Goal: Communication & Community: Answer question/provide support

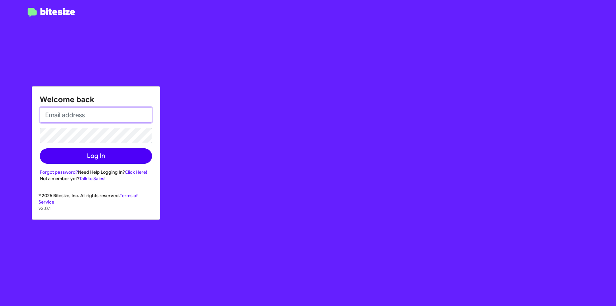
type input "[EMAIL_ADDRESS][DOMAIN_NAME]"
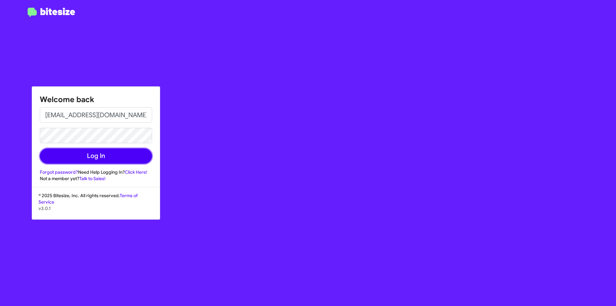
click at [98, 155] on button "Log In" at bounding box center [96, 155] width 112 height 15
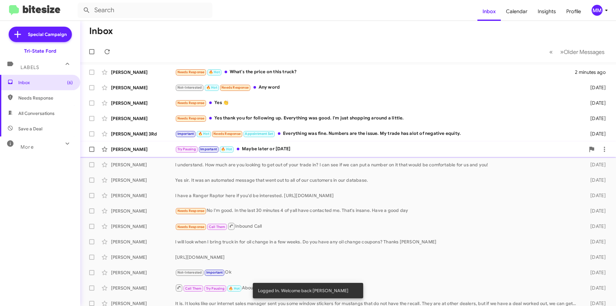
click at [350, 150] on div "Try Pausing Important 🔥 Hot Maybe later or [DATE]" at bounding box center [380, 148] width 410 height 7
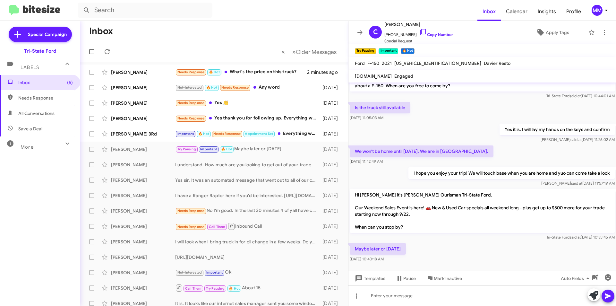
scroll to position [14, 0]
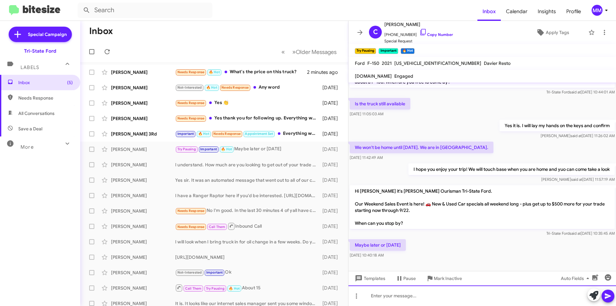
click at [387, 295] on div at bounding box center [482, 295] width 268 height 21
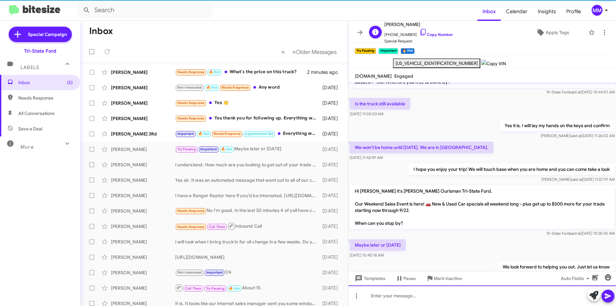
scroll to position [38, 0]
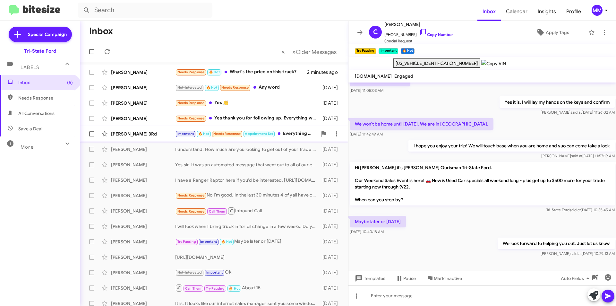
click at [295, 134] on div "Important 🔥 Hot Needs Response Appointment Set Everything was fine. Numbers are…" at bounding box center [246, 133] width 142 height 7
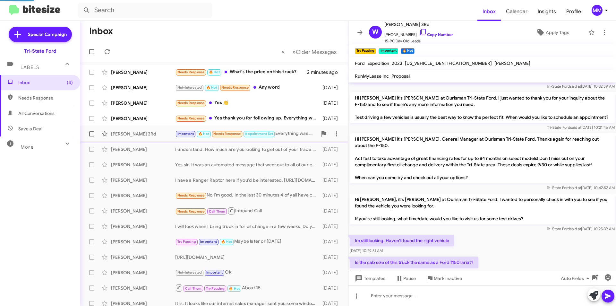
scroll to position [312, 0]
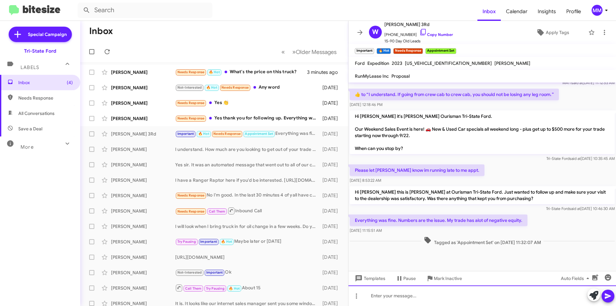
click at [381, 294] on div at bounding box center [482, 295] width 268 height 21
click at [601, 32] on icon at bounding box center [605, 33] width 8 height 8
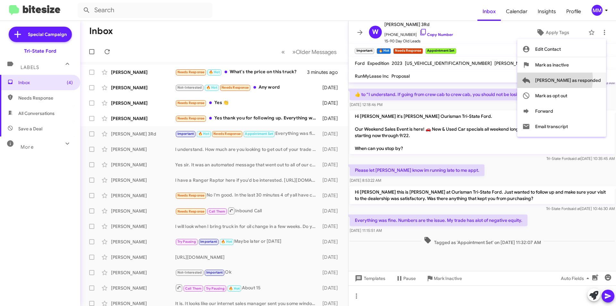
click at [580, 79] on span "[PERSON_NAME] as responded" at bounding box center [568, 80] width 66 height 15
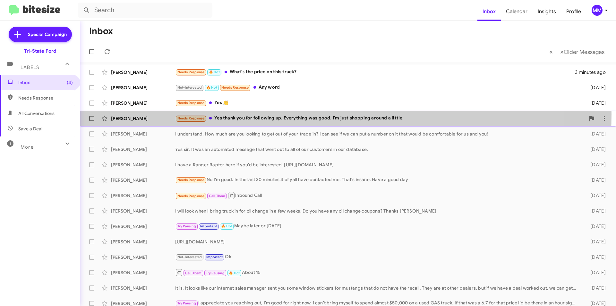
click at [303, 114] on div "[PERSON_NAME] Needs Response Yes thank you for following up. Everything was goo…" at bounding box center [348, 118] width 526 height 13
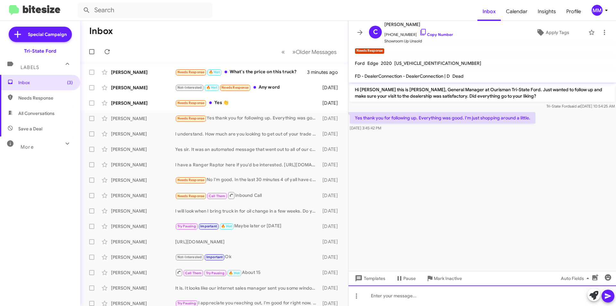
click at [365, 299] on div at bounding box center [482, 295] width 268 height 21
click at [601, 34] on icon at bounding box center [605, 33] width 8 height 8
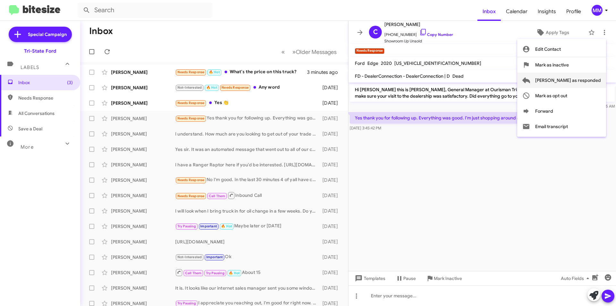
click at [578, 82] on span "[PERSON_NAME] as responded" at bounding box center [568, 80] width 66 height 15
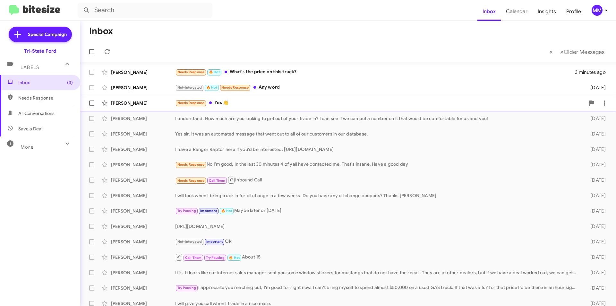
click at [262, 103] on div "Needs Response Yes 👏" at bounding box center [380, 102] width 410 height 7
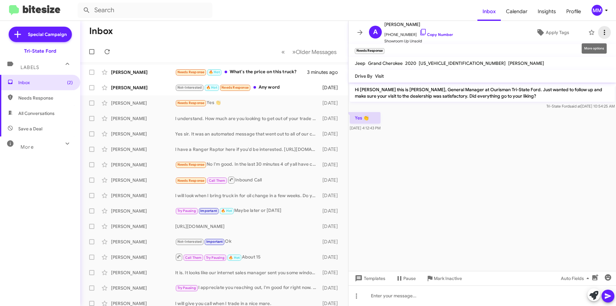
click at [601, 34] on icon at bounding box center [605, 33] width 8 height 8
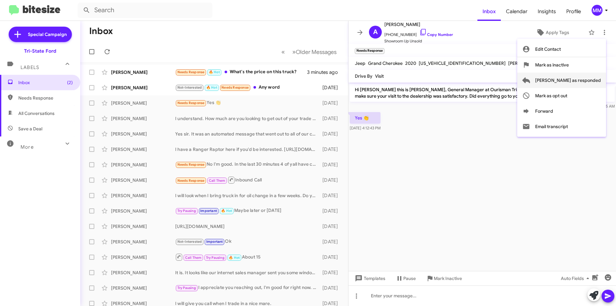
click at [577, 78] on span "[PERSON_NAME] as responded" at bounding box center [568, 80] width 66 height 15
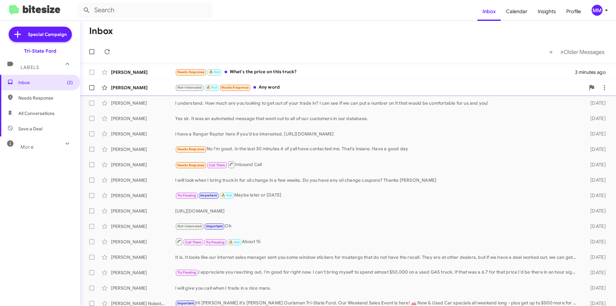
click at [286, 89] on div "Not-Interested 🔥 Hot Needs Response Any word" at bounding box center [380, 87] width 410 height 7
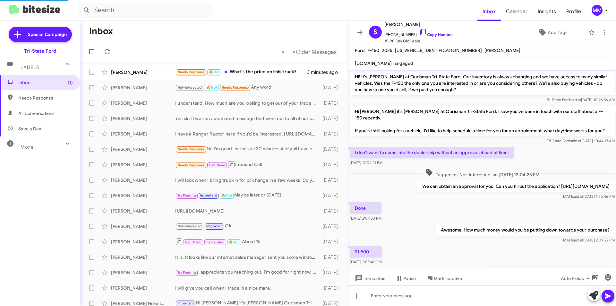
scroll to position [302, 0]
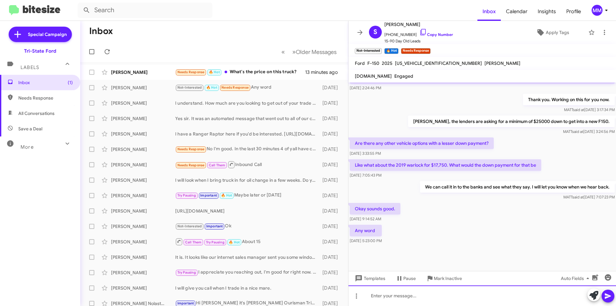
click at [393, 294] on div at bounding box center [482, 295] width 268 height 21
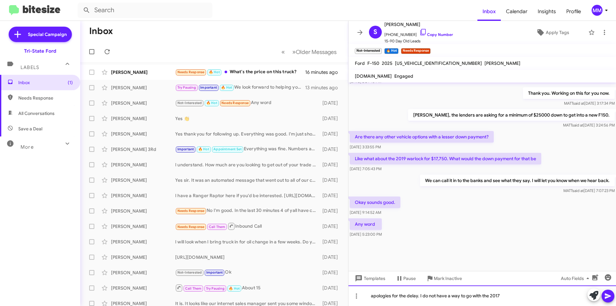
scroll to position [315, 0]
click at [510, 294] on div "apologies for the delay. I do not have a way to go with the 2017" at bounding box center [482, 295] width 268 height 21
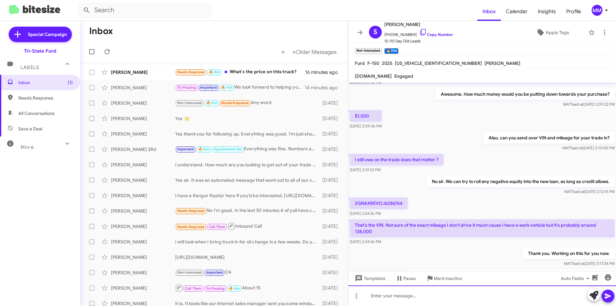
scroll to position [690, 0]
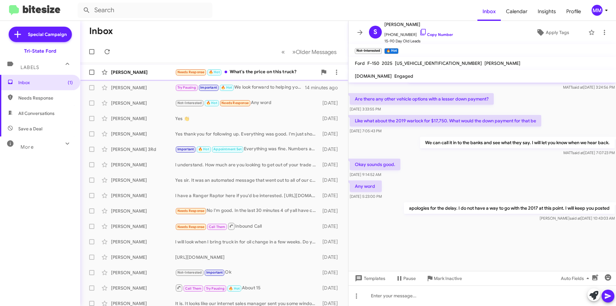
click at [248, 72] on div "Needs Response 🔥 Hot What's the price on this truck?" at bounding box center [246, 71] width 142 height 7
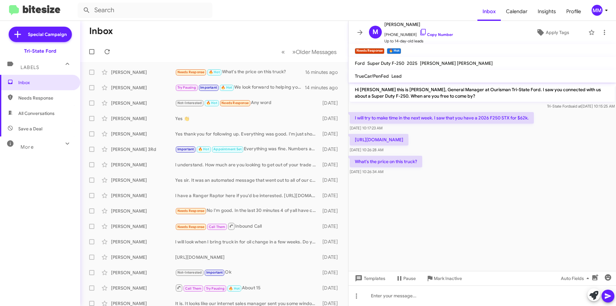
click at [408, 141] on p "[URL][DOMAIN_NAME]" at bounding box center [379, 140] width 59 height 12
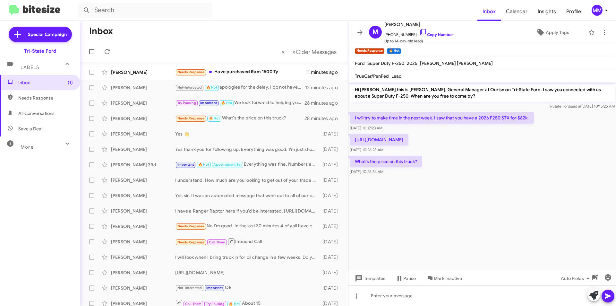
click at [432, 196] on cdk-virtual-scroll-viewport "Hi [PERSON_NAME] this is [PERSON_NAME], General Manager at Ourisman Tri-State F…" at bounding box center [482, 176] width 268 height 188
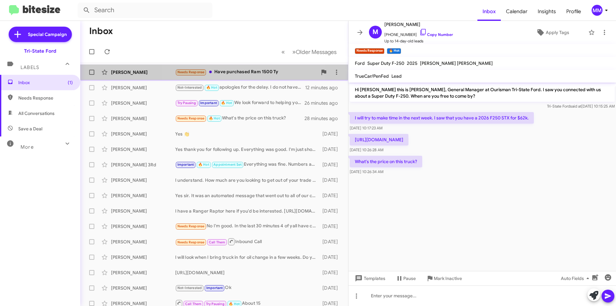
click at [246, 72] on div "Needs Response Have purchased Ram 1500 Ty" at bounding box center [246, 71] width 142 height 7
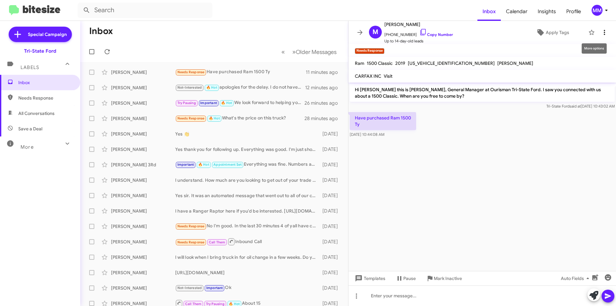
click at [602, 33] on icon at bounding box center [605, 33] width 8 height 8
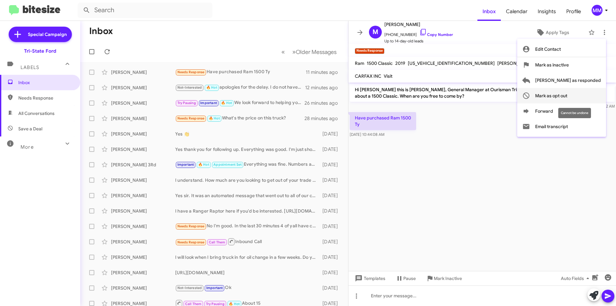
click at [567, 93] on span "Mark as opt out" at bounding box center [551, 95] width 32 height 15
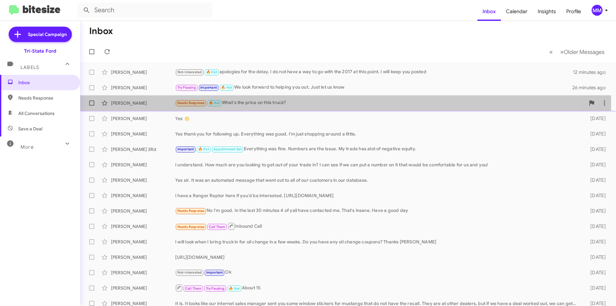
click at [311, 105] on div "Needs Response 🔥 Hot What's the price on this truck?" at bounding box center [380, 102] width 410 height 7
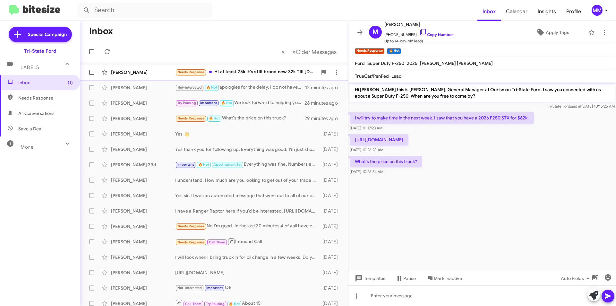
click at [258, 74] on div "Needs Response Hi at least 75k It's still brand new 32k Till July 26 bumper to …" at bounding box center [246, 71] width 142 height 7
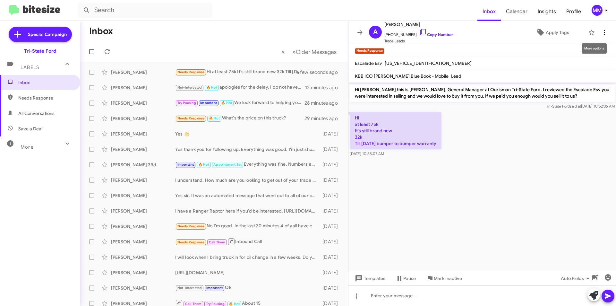
click at [601, 33] on icon at bounding box center [605, 33] width 8 height 8
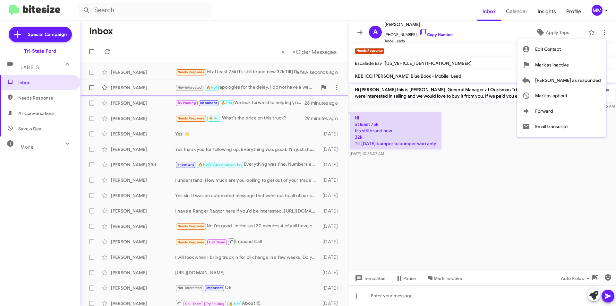
click at [573, 81] on span "[PERSON_NAME] as responded" at bounding box center [568, 80] width 66 height 15
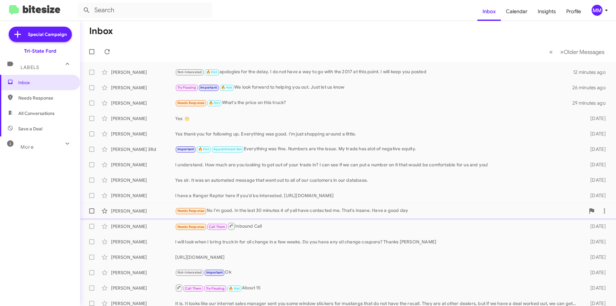
click at [298, 211] on div "Needs Response No I'm good. In the last 30 minutes 4 of yall have contacted me.…" at bounding box center [380, 210] width 410 height 7
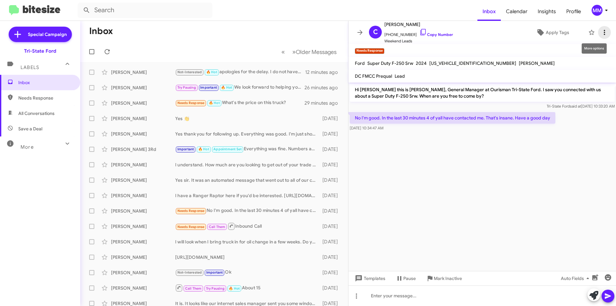
click at [601, 32] on icon at bounding box center [605, 33] width 8 height 8
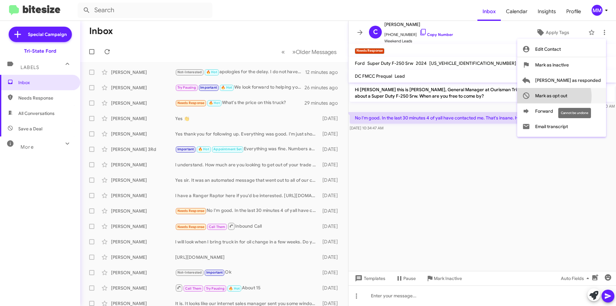
click at [567, 96] on span "Mark as opt out" at bounding box center [551, 95] width 32 height 15
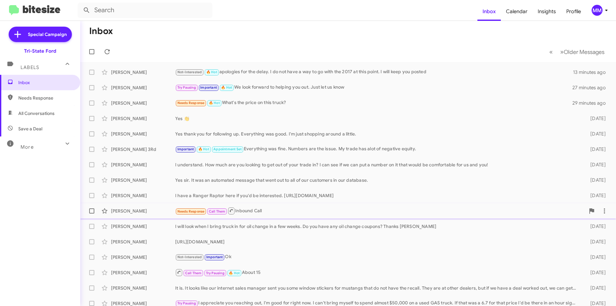
click at [269, 210] on div "Needs Response Call Them Inbound Call" at bounding box center [380, 211] width 410 height 8
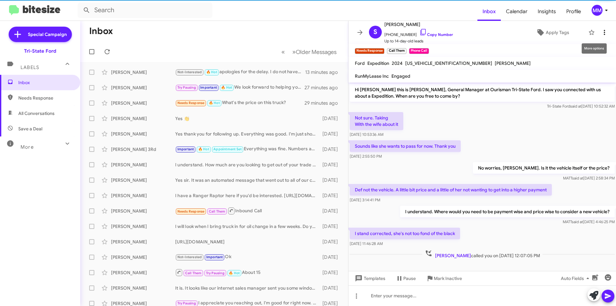
click at [604, 30] on icon at bounding box center [604, 32] width 1 height 5
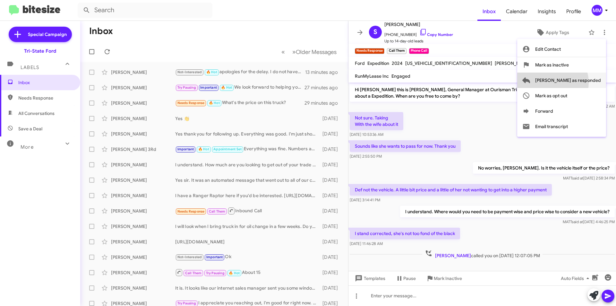
click at [578, 82] on span "[PERSON_NAME] as responded" at bounding box center [568, 80] width 66 height 15
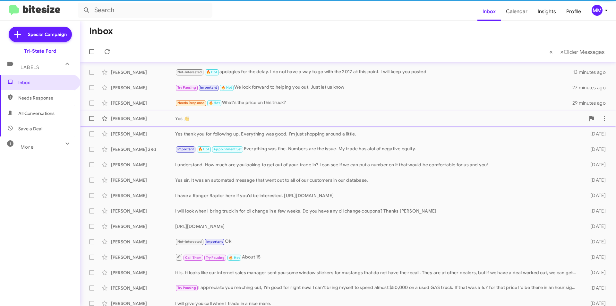
scroll to position [21, 0]
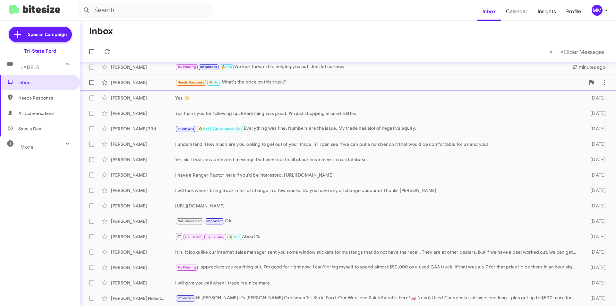
click at [281, 81] on div "Needs Response 🔥 Hot What's the price on this truck?" at bounding box center [380, 82] width 410 height 7
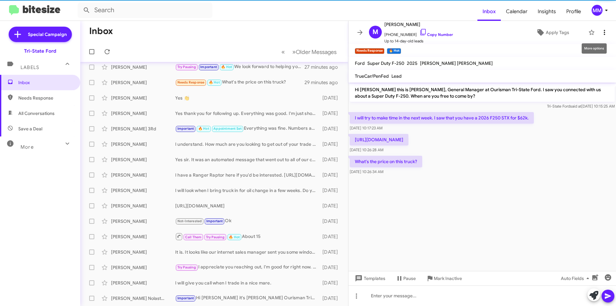
click at [601, 35] on icon at bounding box center [605, 33] width 8 height 8
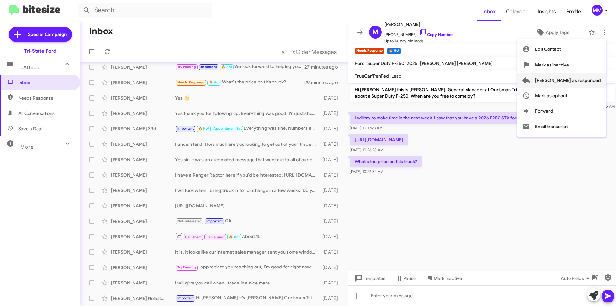
click at [589, 76] on span "[PERSON_NAME] as responded" at bounding box center [568, 80] width 66 height 15
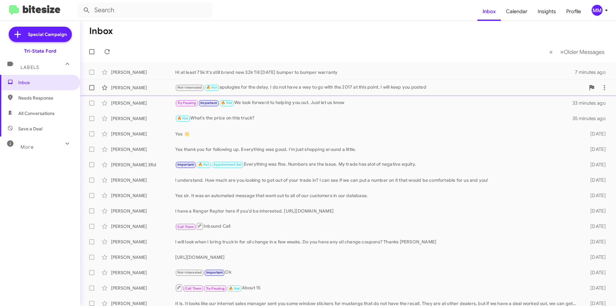
click at [278, 89] on div "Not-Interested 🔥 Hot apologies for the delay. I do not have a way to go with th…" at bounding box center [380, 87] width 410 height 7
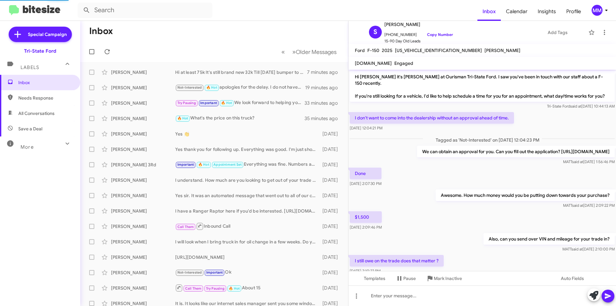
scroll to position [289, 0]
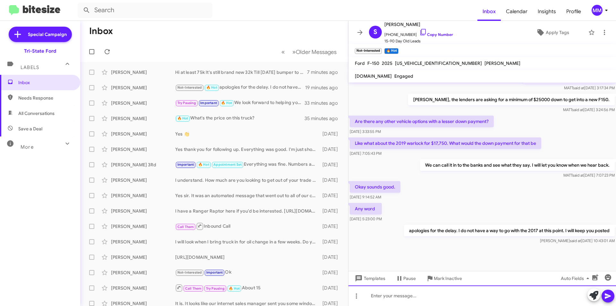
click at [386, 295] on div at bounding box center [482, 295] width 268 height 21
click at [608, 297] on icon at bounding box center [608, 295] width 6 height 5
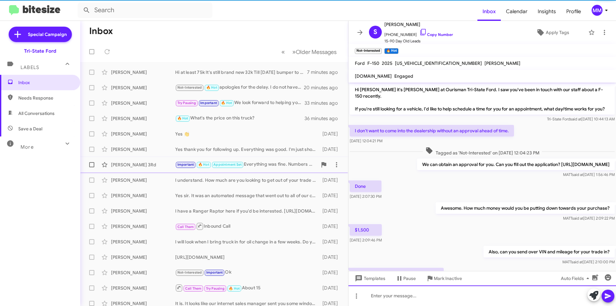
scroll to position [32, 0]
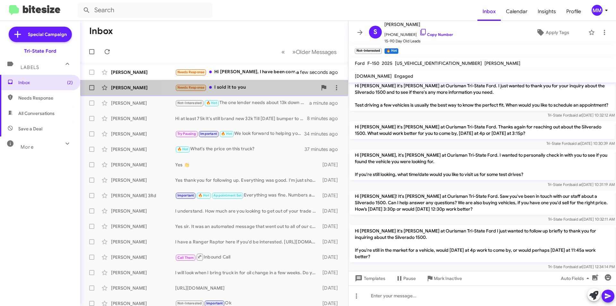
click at [262, 88] on div "Needs Response I sold it to you" at bounding box center [246, 87] width 142 height 7
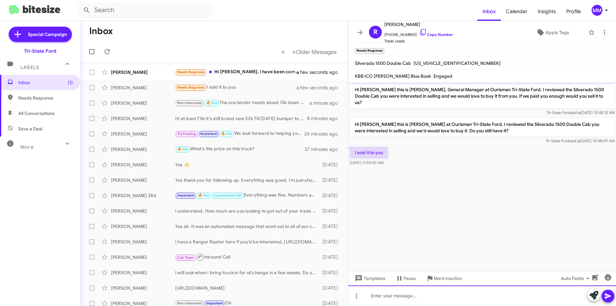
click at [391, 298] on div at bounding box center [482, 295] width 268 height 21
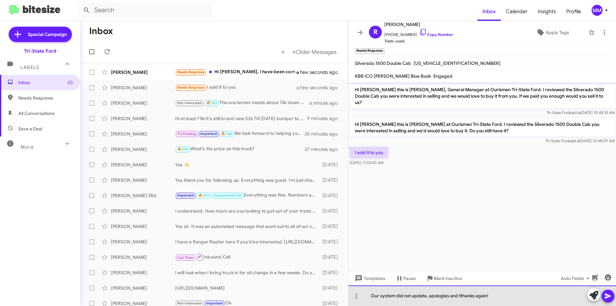
click at [462, 297] on div "Our system did not update, apologies and tthanks again!" at bounding box center [482, 295] width 268 height 21
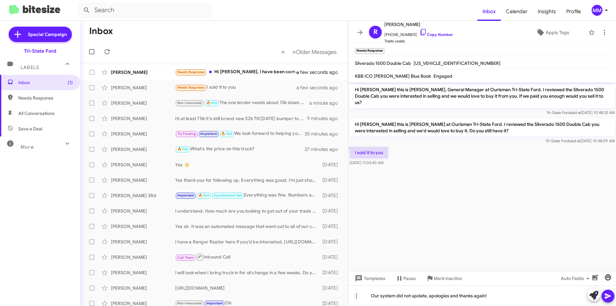
click at [604, 294] on icon at bounding box center [608, 296] width 8 height 8
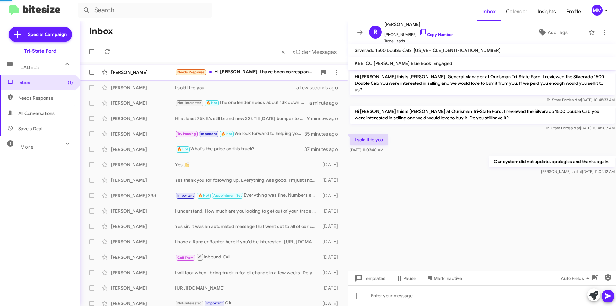
click at [278, 73] on div "Needs Response Hi Derek, I have been corresponding with Matt and will be stoppi…" at bounding box center [246, 71] width 142 height 7
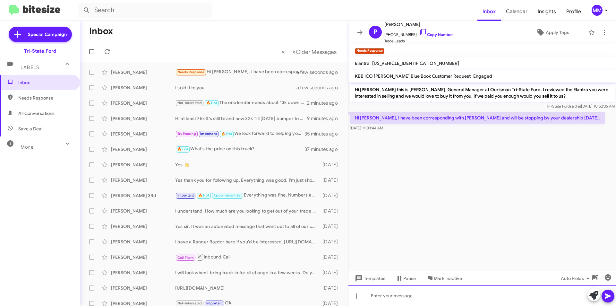
click at [404, 292] on div at bounding box center [482, 295] width 268 height 21
